Goal: Information Seeking & Learning: Learn about a topic

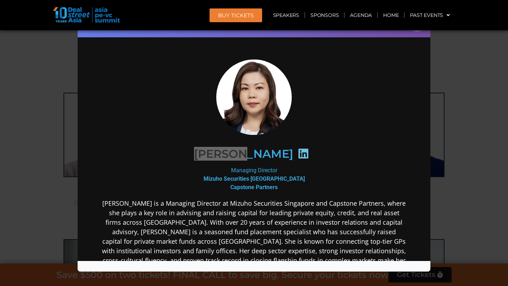
click at [481, 78] on div "Speaker Profile ×" at bounding box center [254, 143] width 508 height 286
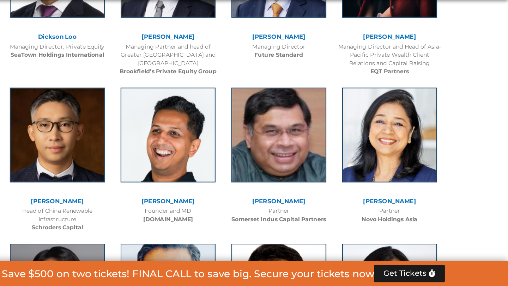
scroll to position [4876, 0]
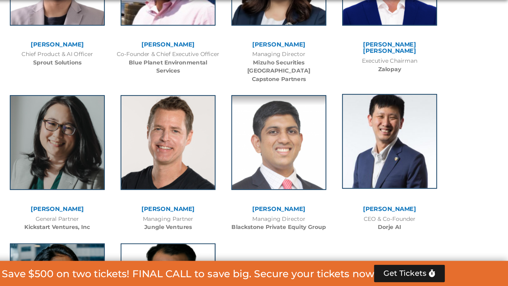
click at [401, 115] on img at bounding box center [402, 157] width 85 height 85
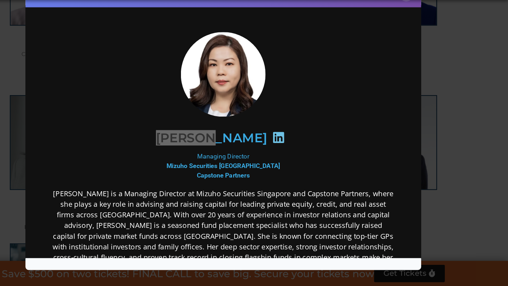
click at [464, 65] on div "Speaker Profile ×" at bounding box center [254, 143] width 508 height 286
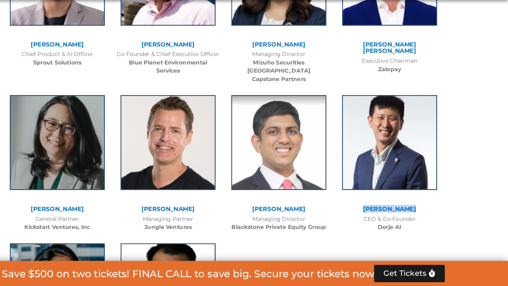
drag, startPoint x: 376, startPoint y: 156, endPoint x: 424, endPoint y: 159, distance: 47.7
click at [424, 159] on div "[PERSON_NAME] CEO & Co-Founder Dorje AI" at bounding box center [402, 175] width 99 height 132
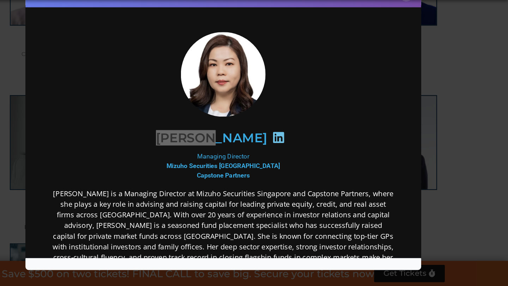
copy div "[PERSON_NAME]"
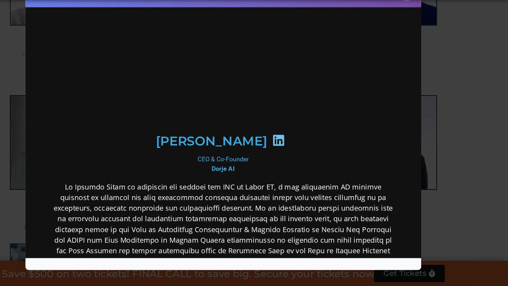
scroll to position [0, 0]
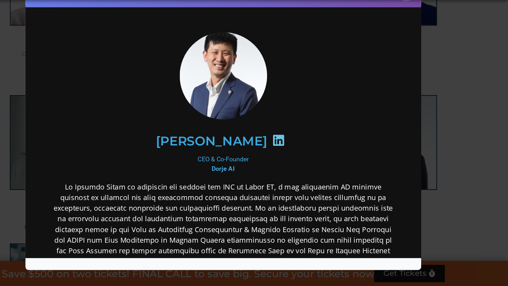
click at [458, 95] on div "Speaker Profile ×" at bounding box center [254, 143] width 508 height 286
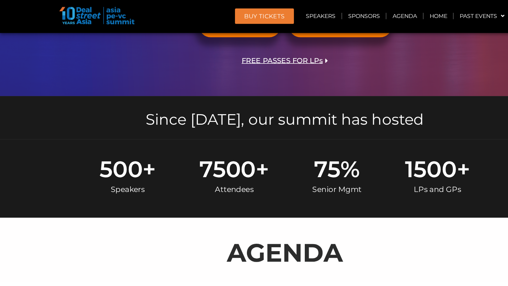
scroll to position [411, 0]
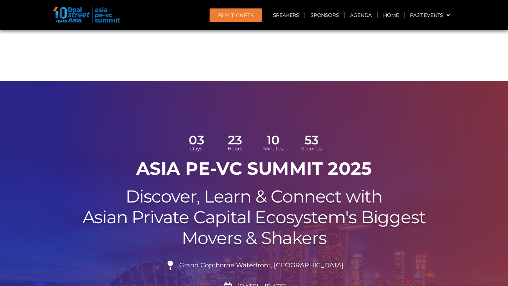
scroll to position [2127, 0]
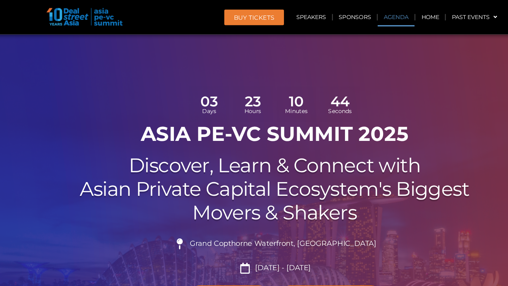
click at [370, 19] on link "Agenda" at bounding box center [361, 15] width 32 height 16
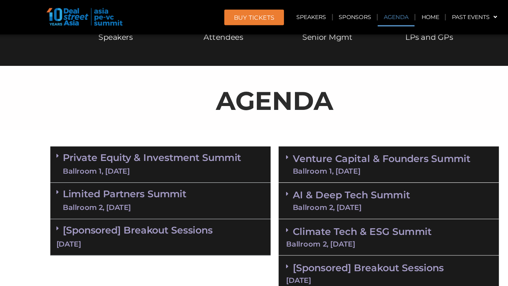
scroll to position [406, 0]
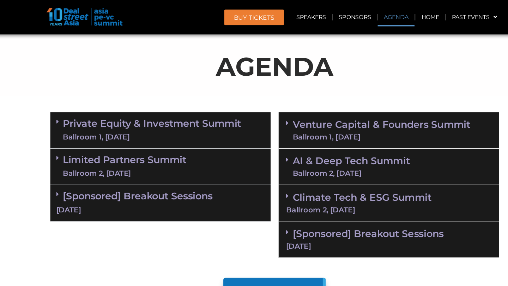
click at [304, 114] on link "Venture Capital & Founders​ Summit Ballroom 1, 11 Sept" at bounding box center [348, 115] width 157 height 18
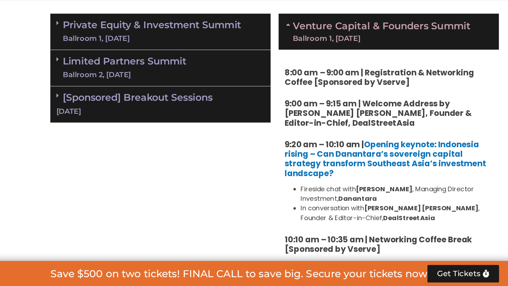
scroll to position [505, 0]
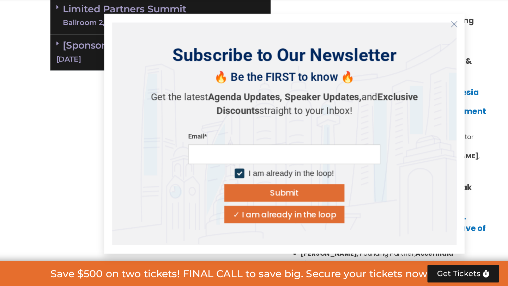
drag, startPoint x: 256, startPoint y: 112, endPoint x: 279, endPoint y: 121, distance: 24.9
click at [411, 57] on icon "Close" at bounding box center [412, 55] width 6 height 6
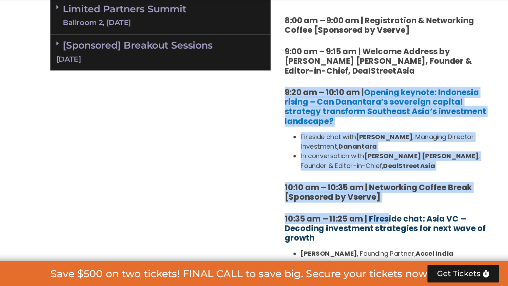
drag, startPoint x: 258, startPoint y: 109, endPoint x: 353, endPoint y: 231, distance: 154.8
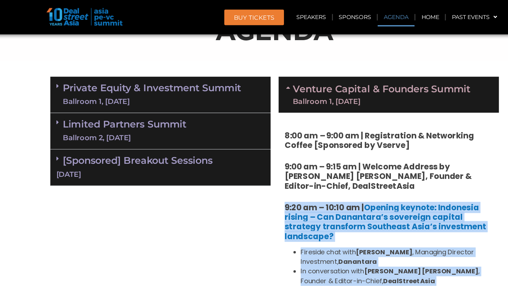
scroll to position [434, 0]
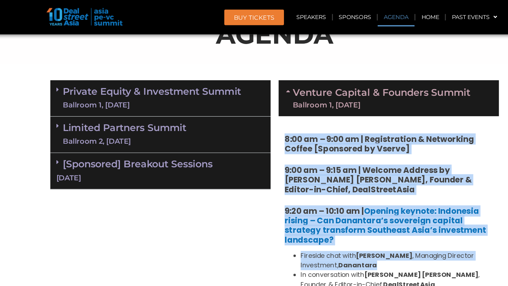
drag, startPoint x: 257, startPoint y: 120, endPoint x: 359, endPoint y: 237, distance: 154.9
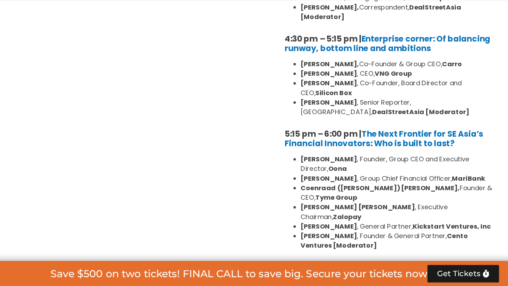
scroll to position [1295, 0]
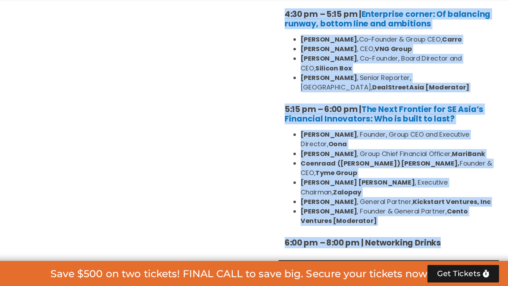
click at [417, 243] on h5 "6:00 pm – 8:00 pm | Networking Drinks" at bounding box center [354, 247] width 183 height 8
copy div "8:00 am – 9:00 am | Registration & Networking Coffee [Sponsored by Vserve] 9:00…"
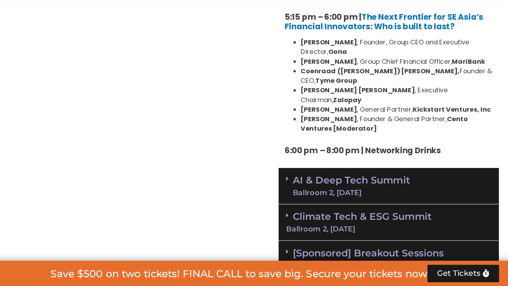
scroll to position [1383, 0]
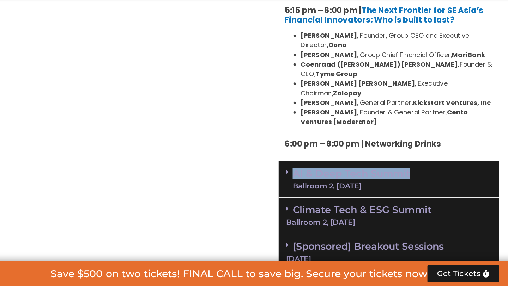
drag, startPoint x: 257, startPoint y: 134, endPoint x: 375, endPoint y: 136, distance: 117.8
copy div "AI & Deep Tech Summit"
click at [293, 183] on link "AI & Deep Tech Summit Ballroom 2, 11 Sept" at bounding box center [321, 192] width 103 height 18
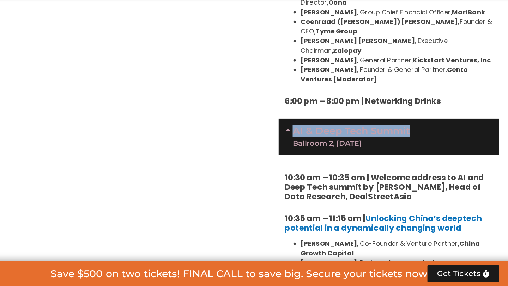
scroll to position [1432, 0]
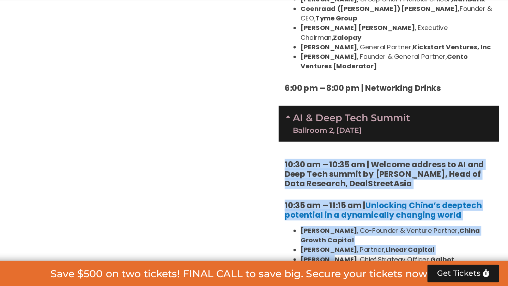
drag, startPoint x: 257, startPoint y: 122, endPoint x: 301, endPoint y: 221, distance: 108.6
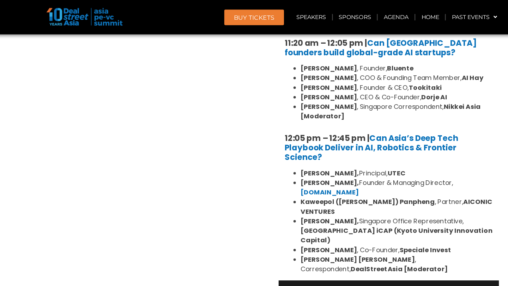
scroll to position [1689, 0]
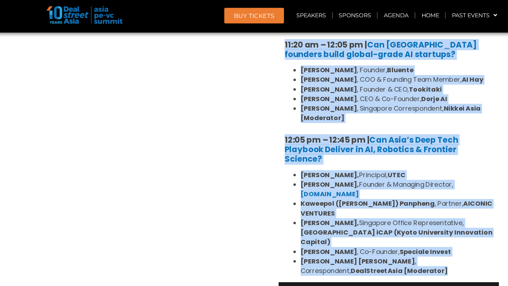
click at [324, 228] on li "Katrina Bianca Cuaresma , Correspondent, DealStreetAsia [Moderator]" at bounding box center [361, 236] width 169 height 17
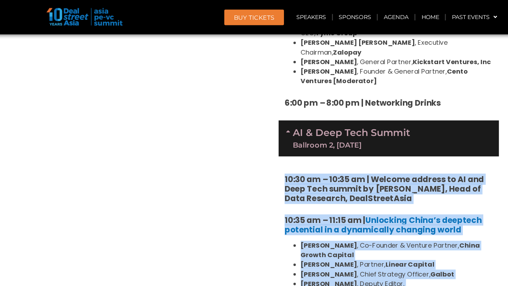
scroll to position [1451, 0]
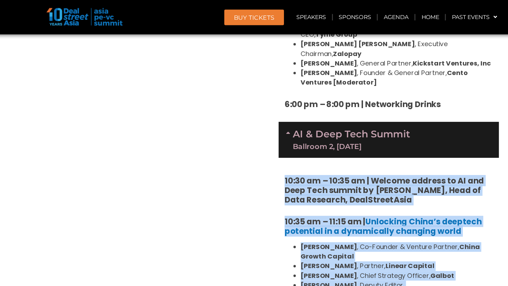
copy div "10:30 am – 10:35 am | Welcome address to AI and Deep Tech summit by Andi Haswid…"
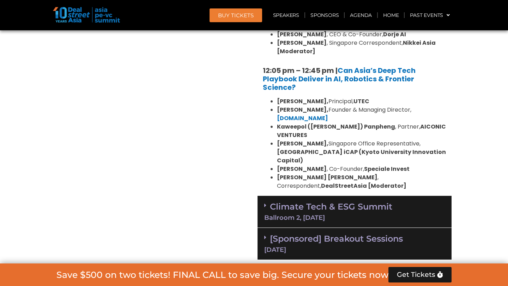
scroll to position [1746, 0]
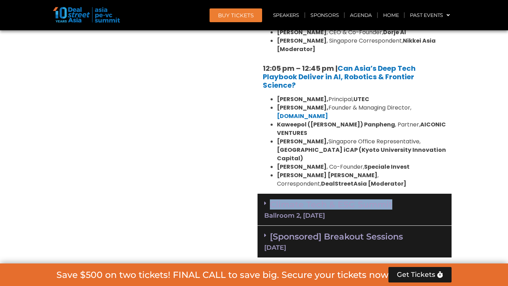
drag, startPoint x: 260, startPoint y: 133, endPoint x: 400, endPoint y: 140, distance: 140.2
click at [400, 194] on div "Climate Tech & ESG Summit Ballroom 2, 11 Sept" at bounding box center [354, 210] width 194 height 32
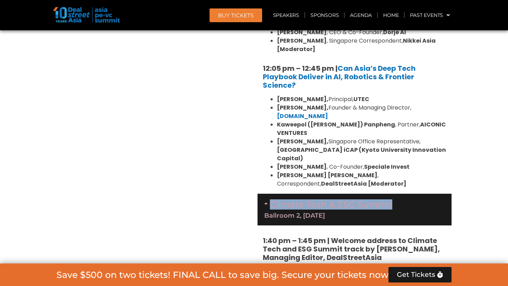
copy link "Climate Tech & ESG Summit"
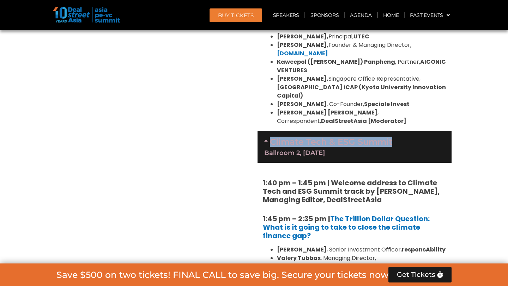
scroll to position [1810, 0]
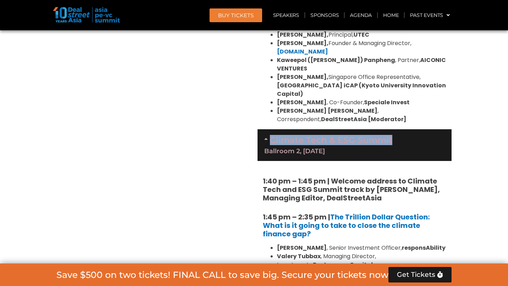
drag, startPoint x: 251, startPoint y: 111, endPoint x: 346, endPoint y: 227, distance: 150.4
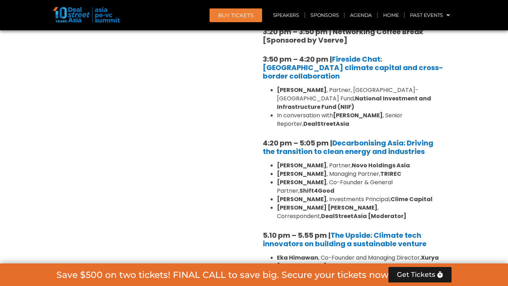
scroll to position [2249, 0]
copy div "1. Breakfast Session: Reimagining VC in SEA: Investing in Women-Led and Gender-…"
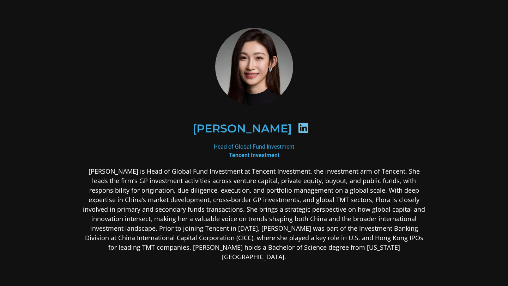
click at [298, 129] on icon at bounding box center [303, 127] width 11 height 11
